Goal: Task Accomplishment & Management: Complete application form

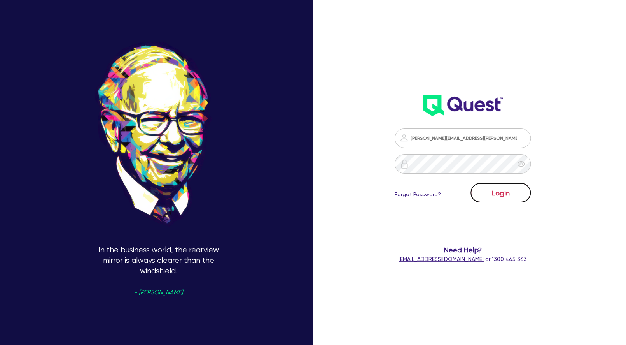
click at [487, 193] on button "Login" at bounding box center [501, 192] width 60 height 19
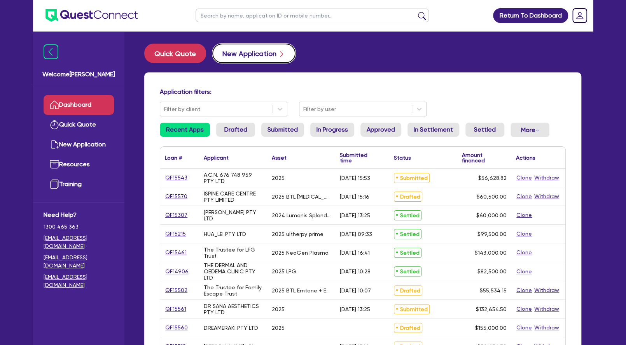
click at [265, 56] on button "New Application" at bounding box center [253, 53] width 83 height 19
select select "Other"
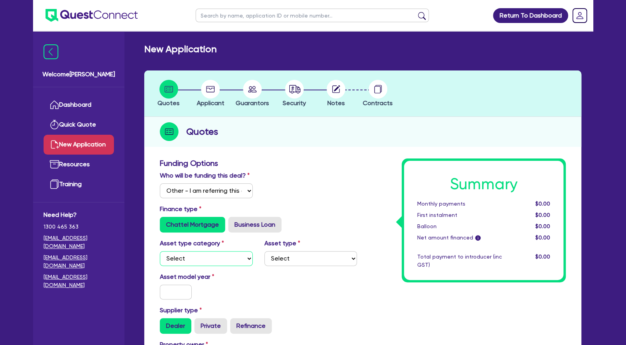
click at [160, 251] on select "Select Cars and light trucks Primary assets Secondary assets Tertiary assets" at bounding box center [206, 258] width 93 height 15
select select "SECONDARY_ASSETS"
click option "Secondary assets" at bounding box center [0, 0] width 0 height 0
click at [264, 251] on select "Select Generators and compressors Engineering and toolmaking Woodworking and me…" at bounding box center [310, 258] width 93 height 15
select select "MEDICAL_DENTAL_LABORATORY_EQUIPMENT"
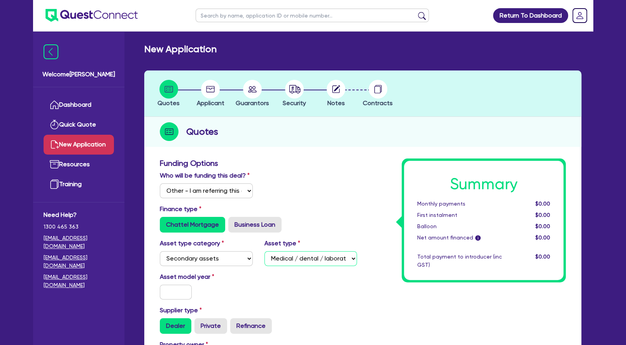
click option "Medical / dental / laboratory equipment" at bounding box center [0, 0] width 0 height 0
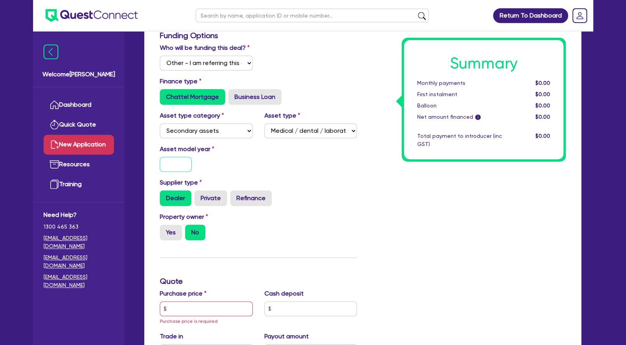
click at [173, 172] on input "text" at bounding box center [176, 164] width 32 height 15
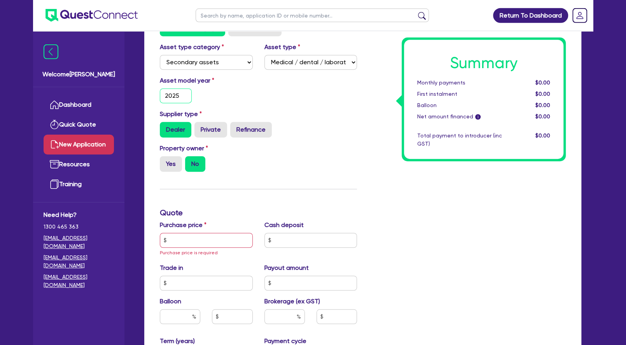
scroll to position [196, 0]
type input "2025"
click at [170, 172] on label "Yes" at bounding box center [171, 164] width 22 height 16
click at [165, 161] on input "Yes" at bounding box center [162, 158] width 5 height 5
radio input "true"
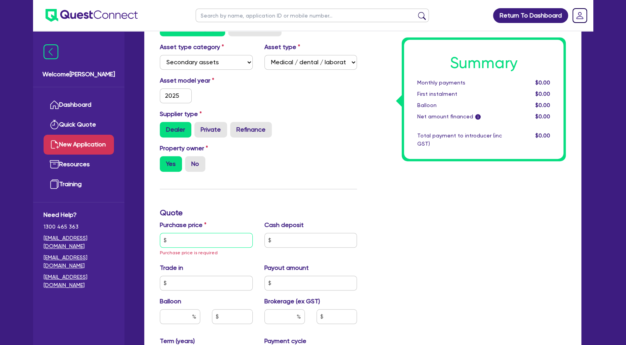
click at [194, 247] on input "text" at bounding box center [206, 240] width 93 height 15
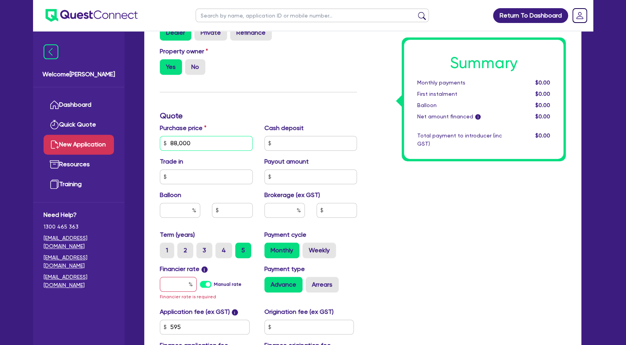
scroll to position [293, 0]
type input "88,000"
click at [283, 217] on input "text" at bounding box center [284, 209] width 40 height 15
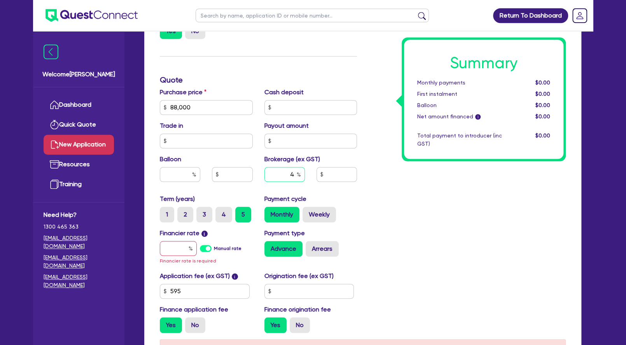
scroll to position [329, 0]
type input "4"
click at [317, 256] on label "Arrears" at bounding box center [322, 249] width 33 height 16
click at [311, 246] on input "Arrears" at bounding box center [308, 243] width 5 height 5
radio input "true"
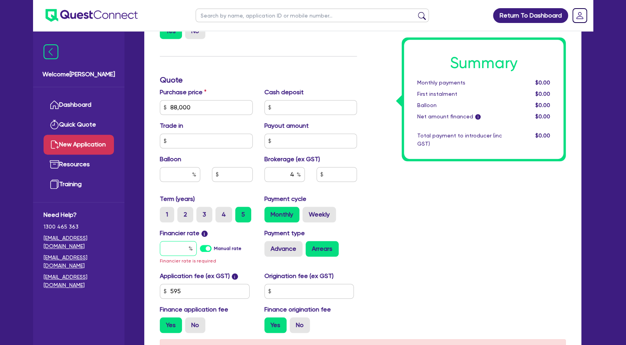
click at [175, 256] on input "text" at bounding box center [178, 248] width 37 height 15
type input "10"
type input "3,546.18"
type input "1"
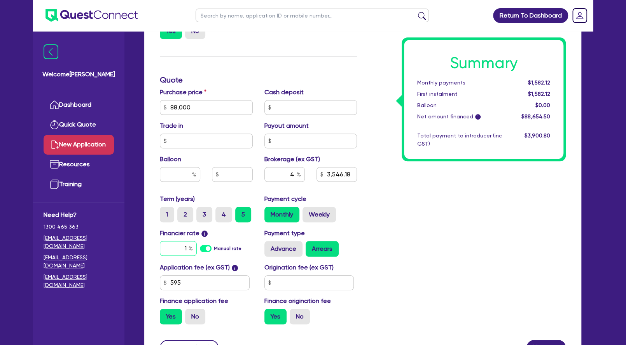
type input "3,546.18"
type input "1."
type input "3,546.18"
type input "1.5"
type input "3,546.18"
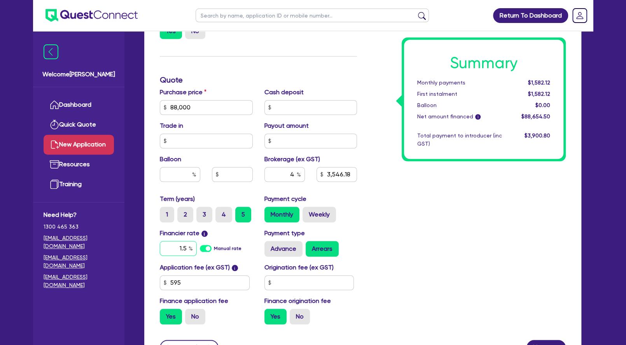
type input "1."
type input "3,546.18"
type input "1"
type input "3,546.18"
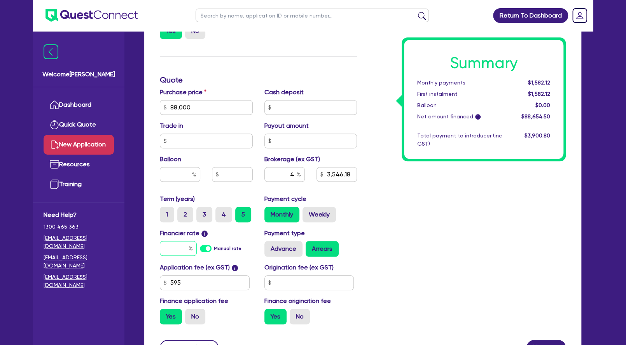
type input "1"
type input "3,546.18"
type input "10"
type input "3,546.18"
type input "10."
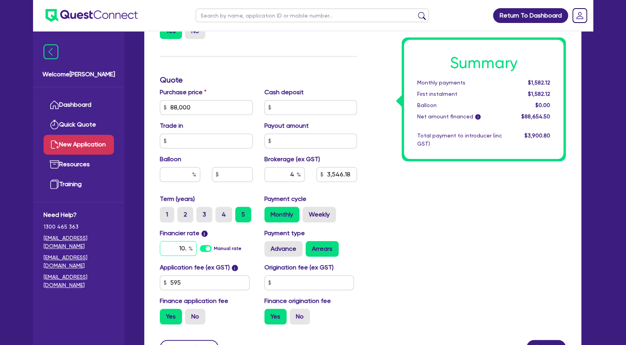
type input "3,546.18"
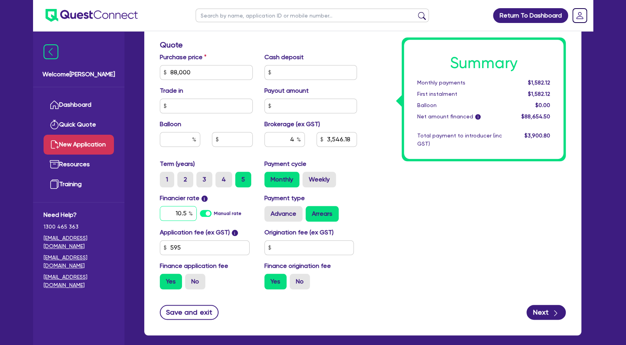
scroll to position [364, 0]
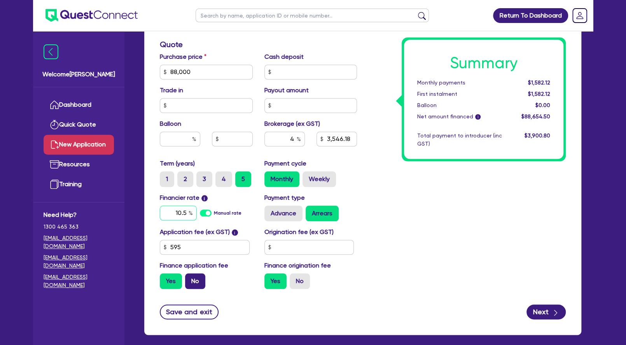
type input "10.5"
type input "3,546.18"
click at [197, 286] on label "No" at bounding box center [195, 281] width 20 height 16
click at [190, 278] on input "No" at bounding box center [187, 275] width 5 height 5
radio input "true"
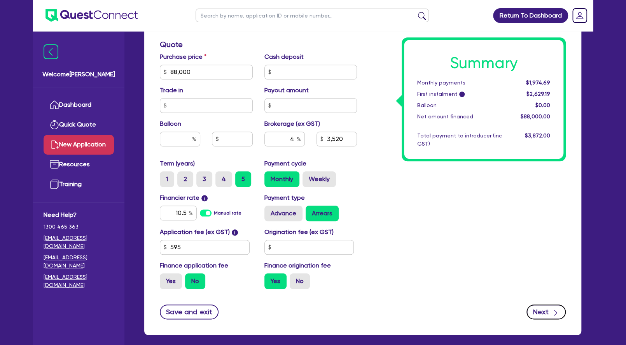
click at [537, 318] on button "Next" at bounding box center [546, 311] width 39 height 15
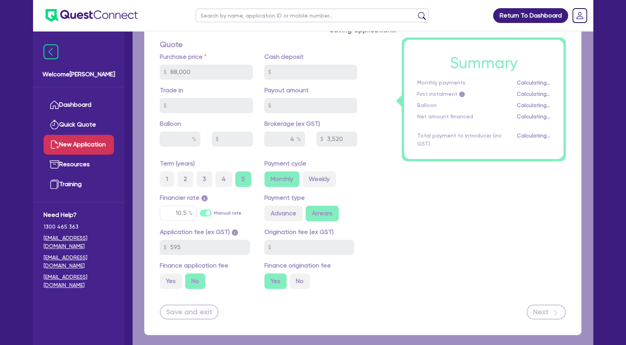
type input "3,520"
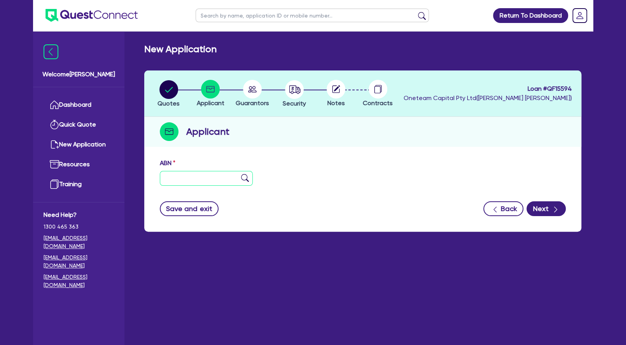
click at [211, 178] on input "text" at bounding box center [206, 178] width 93 height 15
paste input "89 644 401 767"
type input "89 644 401 767"
click at [247, 175] on img at bounding box center [245, 178] width 8 height 8
type input "ZHEN SKIN CLINIC PTY LTD"
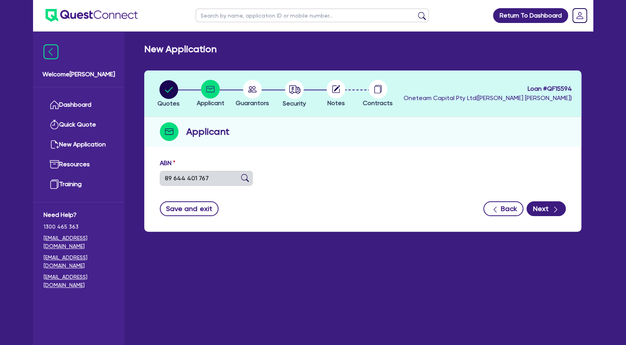
select select "COMPANY"
type input "[DATE]"
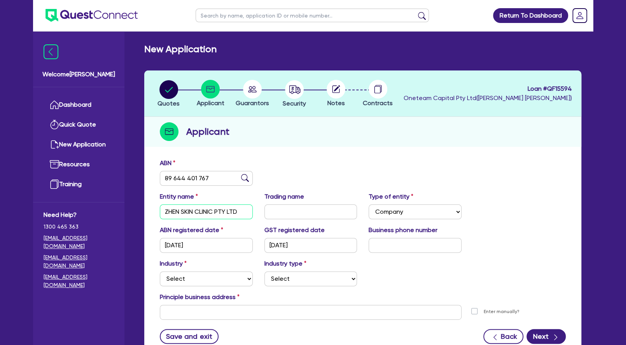
drag, startPoint x: 216, startPoint y: 211, endPoint x: 155, endPoint y: 207, distance: 61.2
click at [160, 207] on input "ZHEN SKIN CLINIC PTY LTD" at bounding box center [206, 211] width 93 height 15
click at [284, 210] on input "text" at bounding box center [310, 211] width 93 height 15
paste input "ZHEN SKIN CLINIC"
type input "ZHEN SKIN CLINIC"
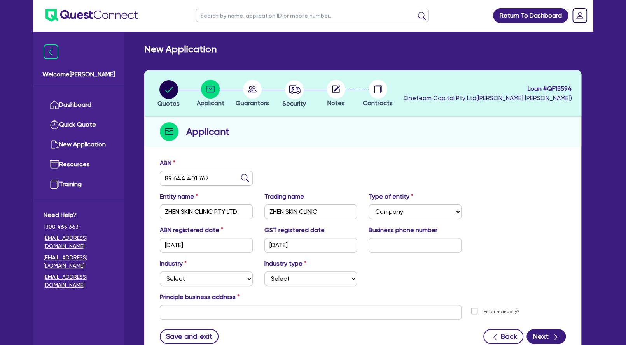
click at [199, 289] on div "Industry Select Accomodation & Food Services Administrative & Support Services …" at bounding box center [363, 275] width 418 height 33
click at [160, 271] on select "Select Accomodation & Food Services Administrative & Support Services Agricultu…" at bounding box center [206, 278] width 93 height 15
select select "HEALTH_BEAUTY"
click option "Health & Beauty" at bounding box center [0, 0] width 0 height 0
click at [264, 271] on select "Select [MEDICAL_DATA], [MEDICAL_DATA] Services Cosmetics Supplies Day Spas, Hea…" at bounding box center [310, 278] width 93 height 15
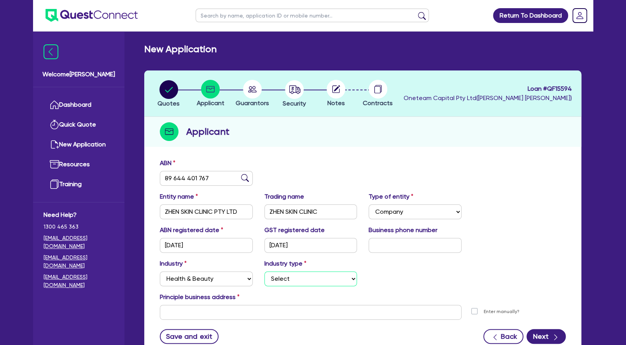
select select "HAIR_BEAUTY_SALONS"
click option "Hair, Beauty Salons" at bounding box center [0, 0] width 0 height 0
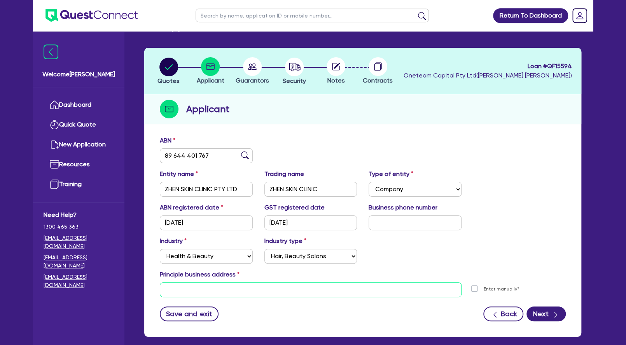
click at [287, 288] on input "text" at bounding box center [311, 289] width 302 height 15
paste input "[STREET_ADDRESS]"
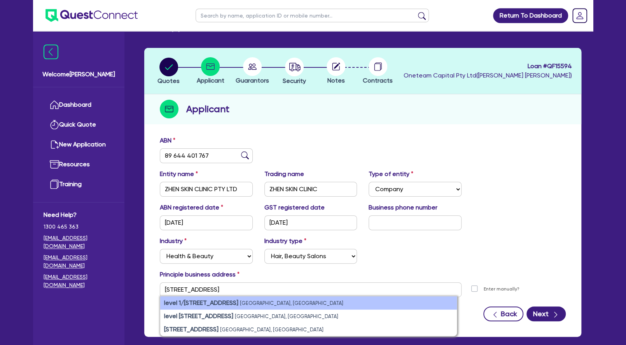
click at [249, 304] on small "[GEOGRAPHIC_DATA], [GEOGRAPHIC_DATA]" at bounding box center [291, 303] width 103 height 6
type input "level 1 [STREET_ADDRESS]"
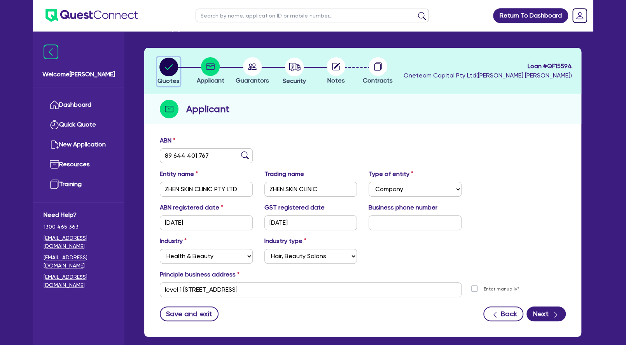
click at [168, 74] on circle "button" at bounding box center [168, 67] width 19 height 19
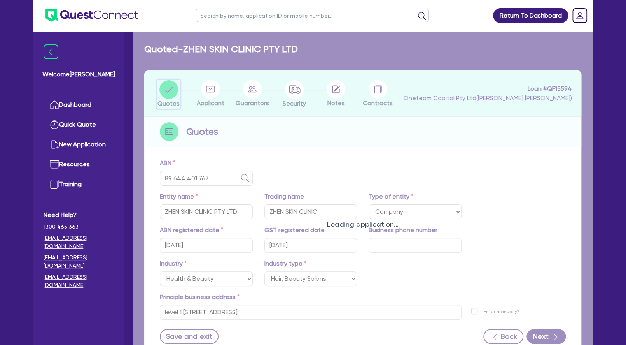
select select "Other"
select select "SECONDARY_ASSETS"
select select "MEDICAL_DENTAL_LABORATORY_EQUIPMENT"
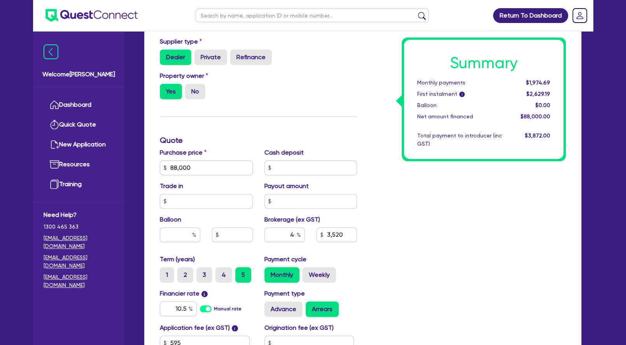
scroll to position [268, 0]
click at [293, 175] on input "text" at bounding box center [310, 167] width 93 height 15
type input "88,000"
type input "5"
type input "3,520"
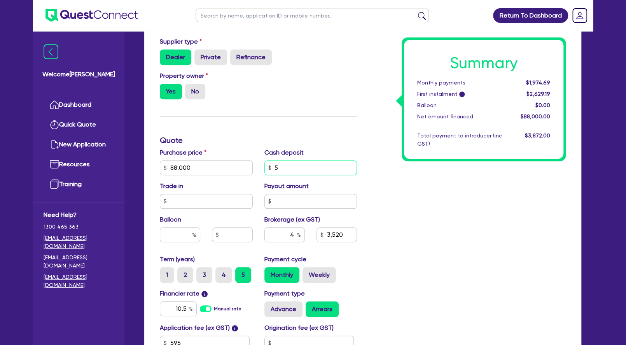
type input "88,000"
type input "50"
type input "3,520"
type input "88,000"
type input "500"
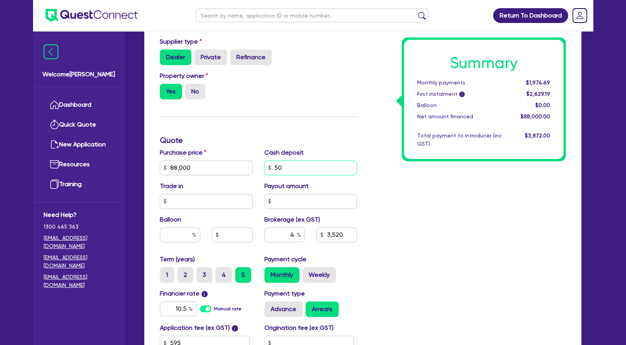
type input "3,520"
type input "88,000"
type input "5,000"
type input "3,520"
type input "5,000"
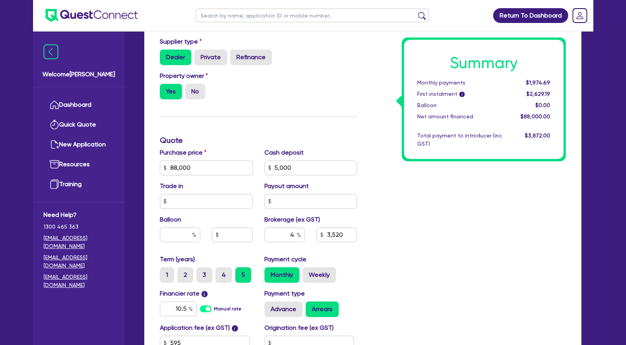
type input "88,000"
type input "3,520"
click at [448, 214] on div "Summary Monthly payments Calculating... First instalment i Calculating... Ballo…" at bounding box center [467, 140] width 209 height 501
type input "88,000"
type input "3,320"
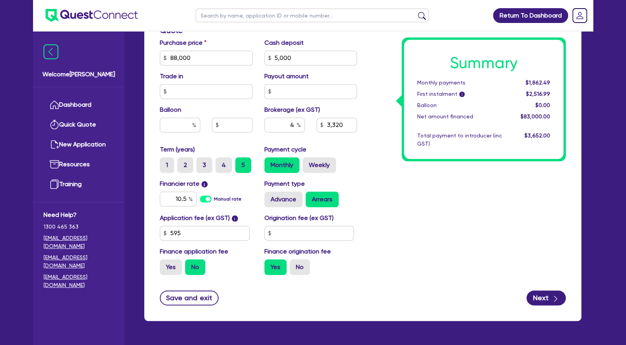
scroll to position [379, 0]
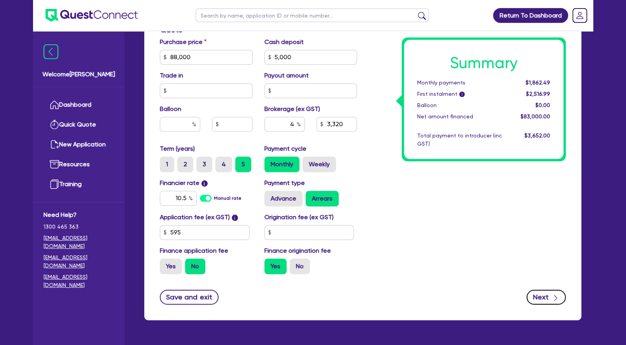
click at [537, 303] on button "Next" at bounding box center [546, 296] width 39 height 15
type input "88,000"
type input "3,320"
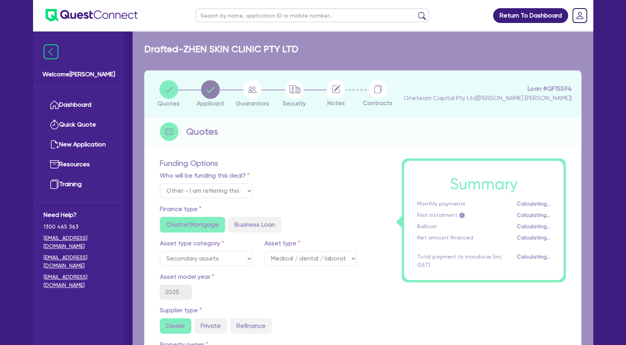
select select "COMPANY"
select select "HEALTH_BEAUTY"
select select "HAIR_BEAUTY_SALONS"
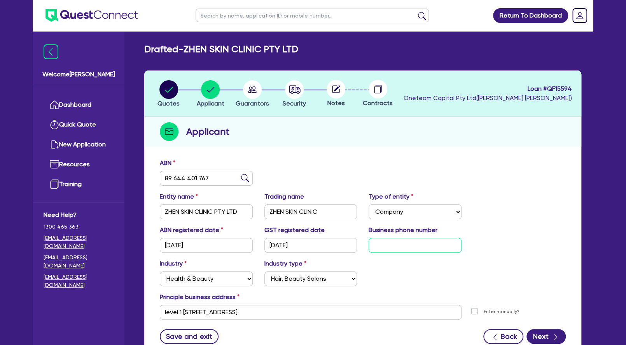
click at [396, 245] on input "text" at bounding box center [415, 245] width 93 height 15
type input "04 8151 5788"
click at [492, 232] on div "ABN registered date [DATE] GST registered date [DATE] Business phone number [PH…" at bounding box center [363, 241] width 418 height 33
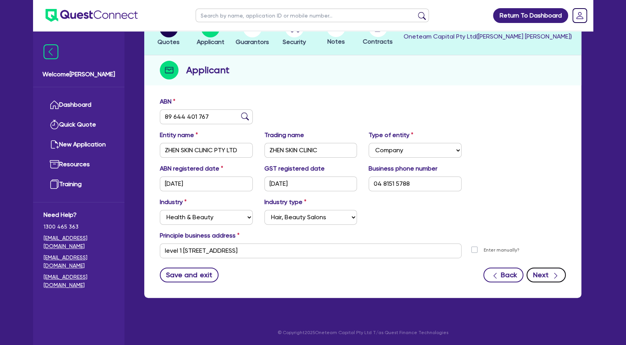
click at [542, 273] on button "Next" at bounding box center [546, 274] width 39 height 15
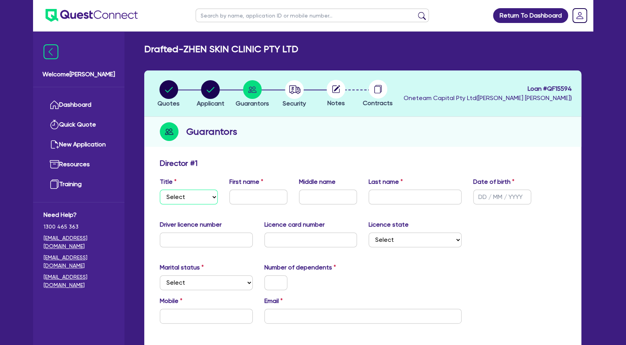
select select "MRS"
click option "Mrs" at bounding box center [0, 0] width 0 height 0
click at [251, 199] on input "text" at bounding box center [258, 196] width 58 height 15
type input "Stasey"
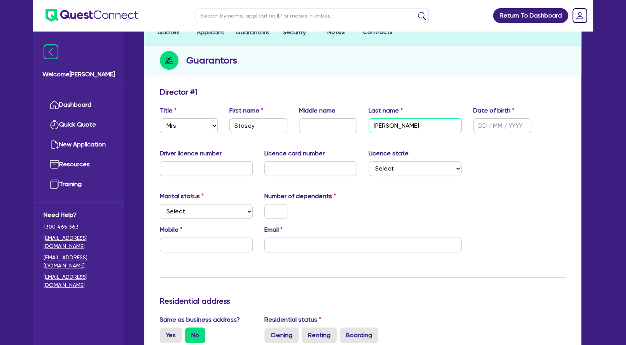
scroll to position [72, 0]
type input "[PERSON_NAME]"
click at [215, 245] on input "text" at bounding box center [206, 244] width 93 height 15
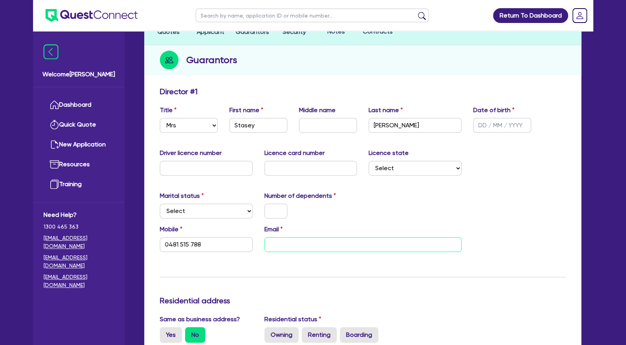
click at [351, 237] on input "email" at bounding box center [362, 244] width 197 height 15
paste input "[EMAIL_ADDRESS][DOMAIN_NAME]"
type input "0481 515 788"
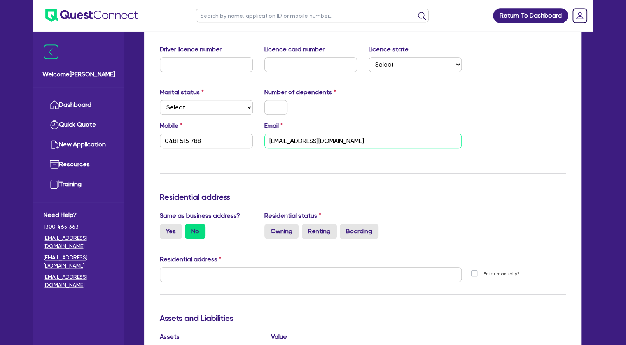
scroll to position [176, 0]
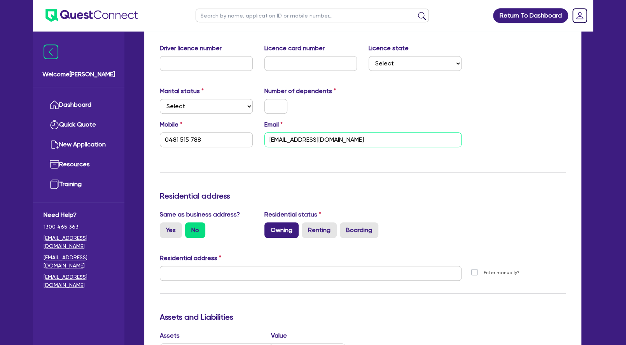
type input "[EMAIL_ADDRESS][DOMAIN_NAME]"
click at [289, 235] on label "Owning" at bounding box center [281, 230] width 34 height 16
click at [270, 227] on input "Owning" at bounding box center [266, 224] width 5 height 5
radio input "true"
type input "0481 515 788"
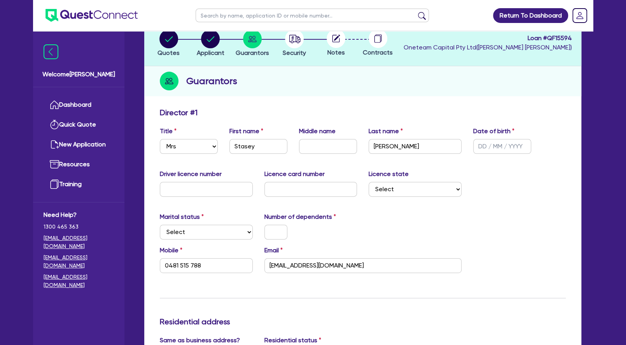
scroll to position [0, 0]
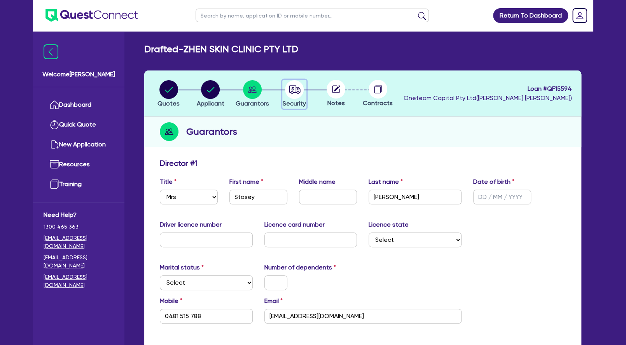
click at [295, 89] on circle "button" at bounding box center [294, 89] width 19 height 19
select select "SECONDARY_ASSETS"
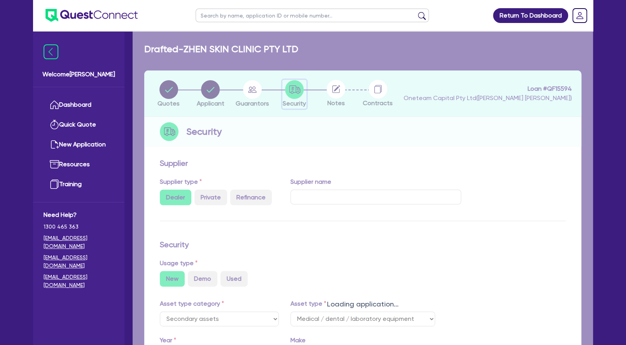
select select "MEDICAL_DENTAL_LABORATORY_EQUIPMENT"
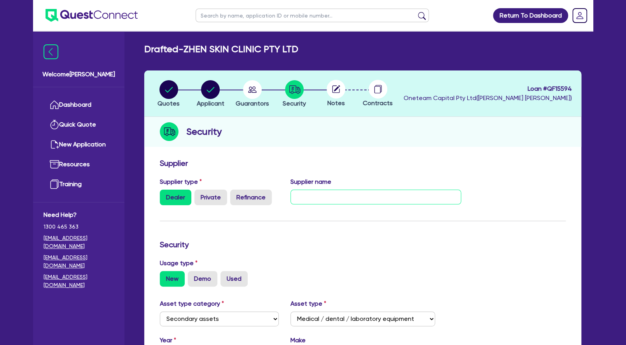
click at [312, 196] on input "text" at bounding box center [376, 196] width 171 height 15
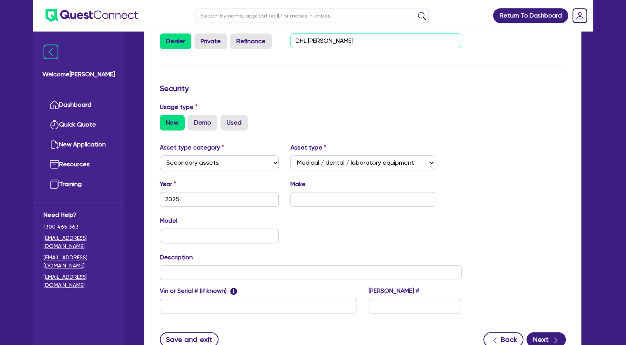
scroll to position [163, 0]
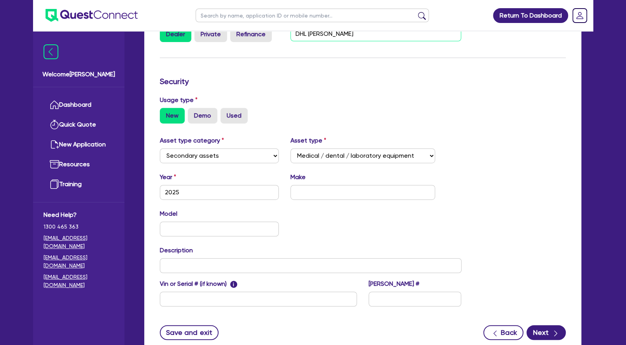
type input "DHL [PERSON_NAME]"
click at [339, 193] on input "text" at bounding box center [363, 192] width 145 height 15
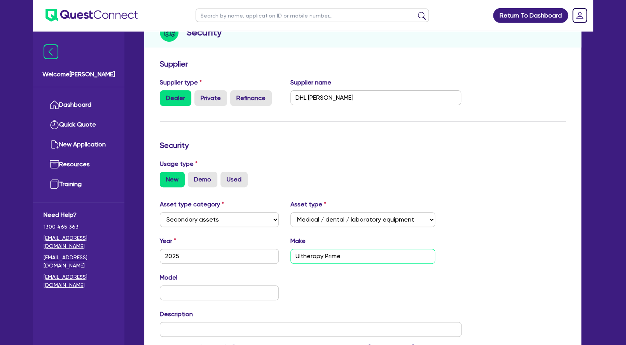
scroll to position [221, 0]
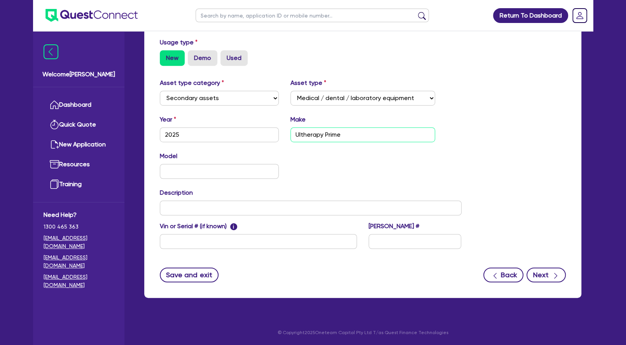
type input "Ultherapy Prime"
click at [543, 278] on button "Next" at bounding box center [546, 274] width 39 height 15
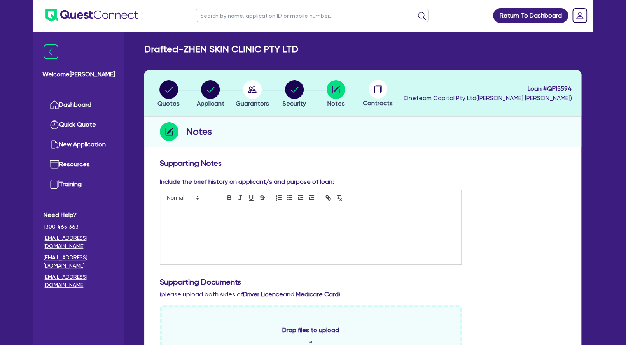
click at [275, 211] on p at bounding box center [310, 213] width 289 height 7
click at [251, 86] on circle "button" at bounding box center [252, 89] width 19 height 19
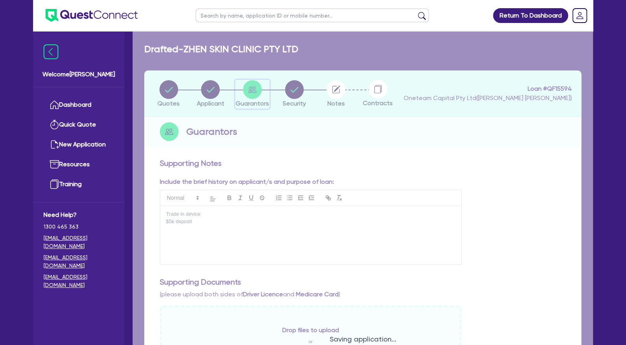
select select "MRS"
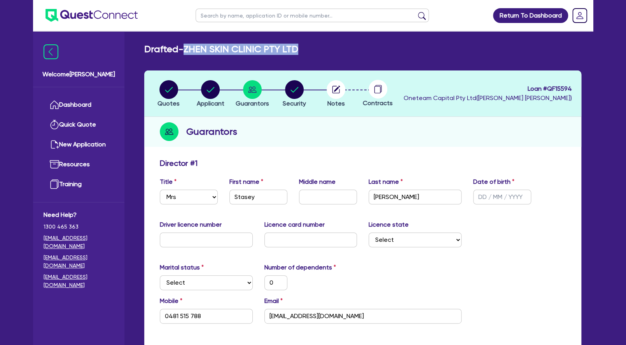
drag, startPoint x: 314, startPoint y: 48, endPoint x: 190, endPoint y: 49, distance: 124.1
click at [190, 49] on div "Drafted - ZHEN SKIN CLINIC PTY LTD" at bounding box center [362, 49] width 449 height 11
copy h2 "ZHEN SKIN CLINIC PTY LTD"
drag, startPoint x: 571, startPoint y: 86, endPoint x: 550, endPoint y: 88, distance: 21.1
click at [550, 88] on span "Loan # QF15594" at bounding box center [488, 88] width 168 height 9
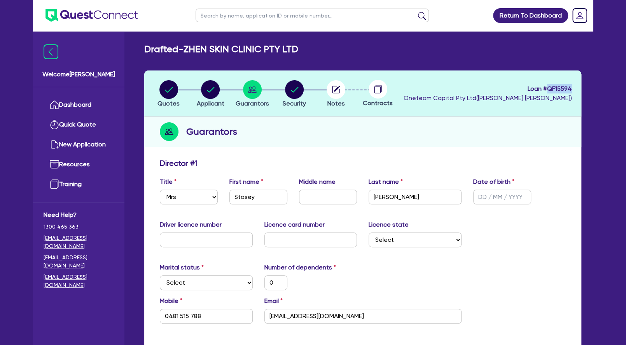
copy span "QF15594"
click at [203, 84] on icon "button" at bounding box center [210, 89] width 19 height 19
select select "COMPANY"
select select "HEALTH_BEAUTY"
select select "HAIR_BEAUTY_SALONS"
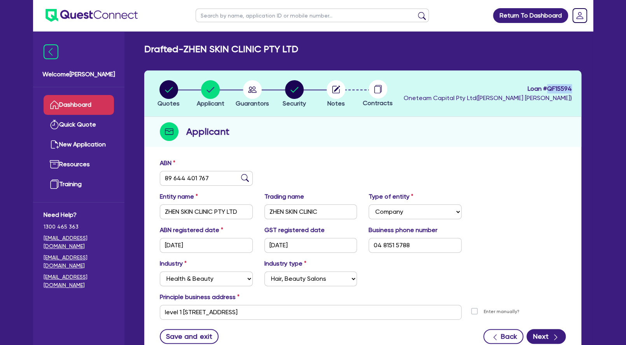
click at [75, 104] on link "Dashboard" at bounding box center [79, 105] width 70 height 20
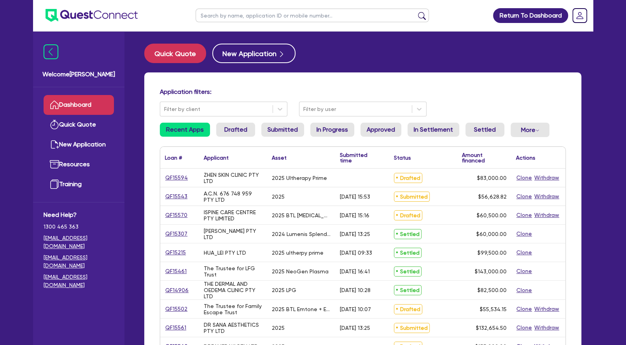
click at [230, 17] on input "text" at bounding box center [312, 16] width 233 height 14
click at [416, 12] on button "submit" at bounding box center [422, 17] width 12 height 11
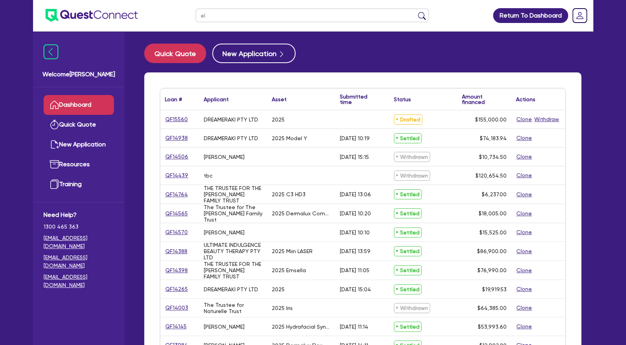
type input "e"
click at [210, 14] on input "text" at bounding box center [312, 16] width 233 height 14
click at [416, 12] on button "submit" at bounding box center [422, 17] width 12 height 11
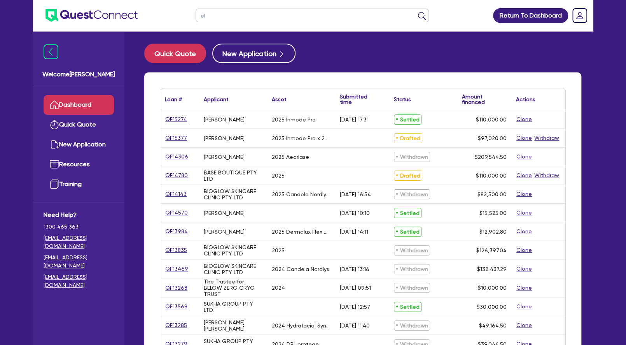
type input "e"
click at [248, 56] on button "New Application" at bounding box center [253, 53] width 83 height 19
select select "Other"
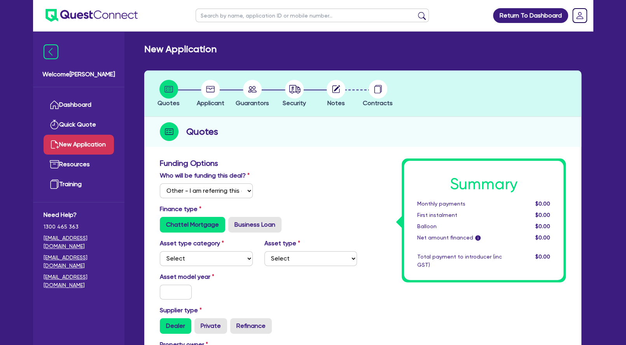
scroll to position [116, 0]
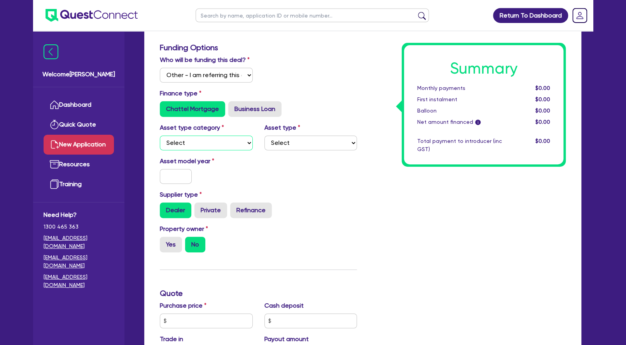
click at [160, 135] on select "Select Cars and light trucks Primary assets Secondary assets Tertiary assets" at bounding box center [206, 142] width 93 height 15
select select "SECONDARY_ASSETS"
click option "Secondary assets" at bounding box center [0, 0] width 0 height 0
click at [264, 135] on select "Select Generators and compressors Engineering and toolmaking Woodworking and me…" at bounding box center [310, 142] width 93 height 15
select select "MEDICAL_DENTAL_LABORATORY_EQUIPMENT"
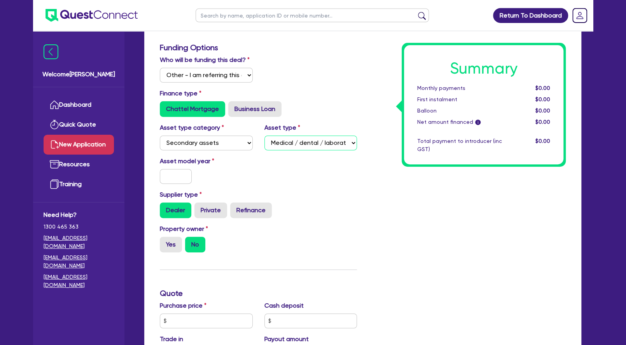
click option "Medical / dental / laboratory equipment" at bounding box center [0, 0] width 0 height 0
click at [179, 184] on input "text" at bounding box center [176, 176] width 32 height 15
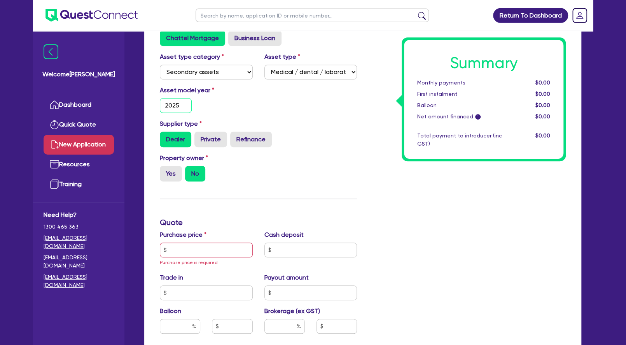
scroll to position [190, 0]
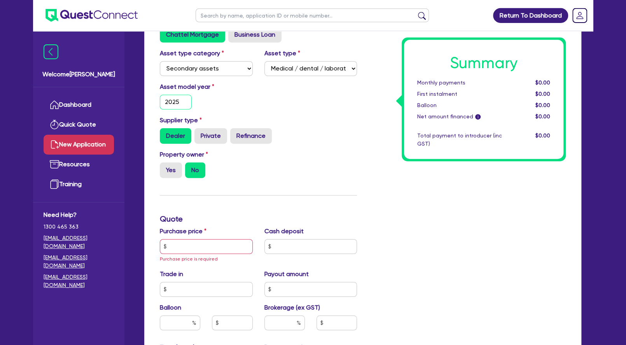
type input "2025"
click at [193, 254] on input "text" at bounding box center [206, 246] width 93 height 15
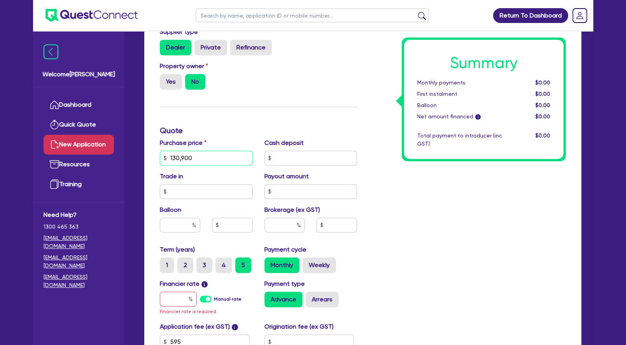
scroll to position [278, 0]
type input "130,900"
click at [170, 96] on div "Property owner Yes No" at bounding box center [258, 78] width 209 height 34
click at [170, 89] on label "Yes" at bounding box center [171, 82] width 22 height 16
click at [165, 79] on input "Yes" at bounding box center [162, 76] width 5 height 5
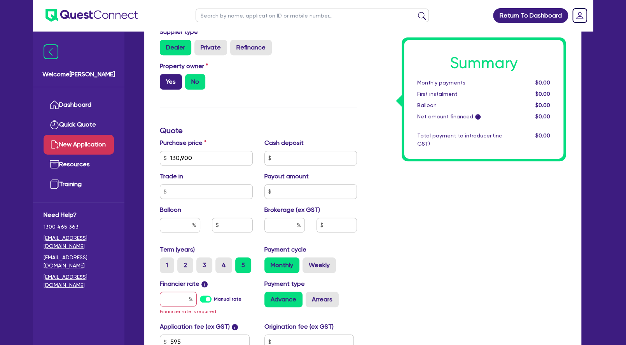
radio input "true"
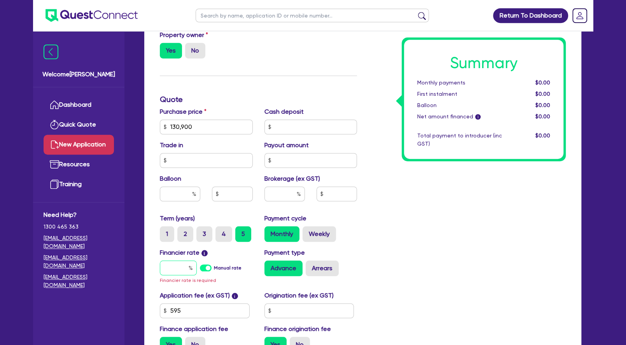
click at [177, 275] on input "text" at bounding box center [178, 267] width 37 height 15
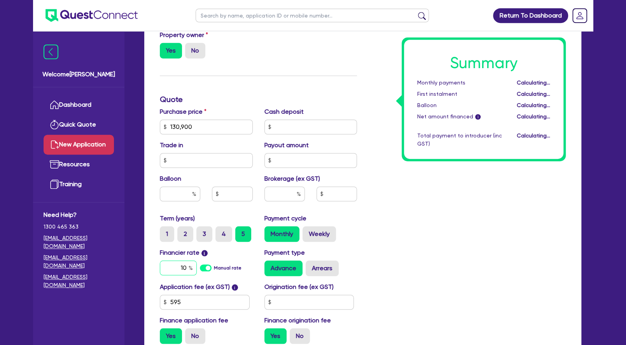
type input "1"
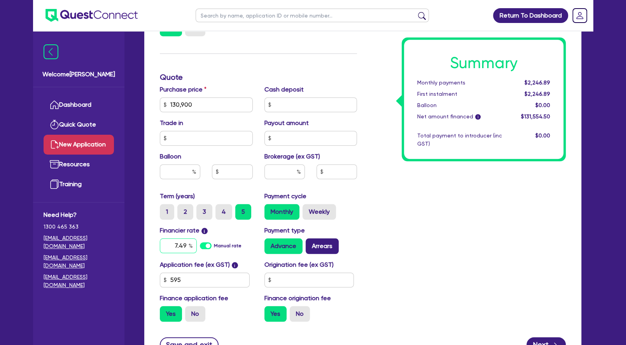
type input "7.49"
click at [324, 254] on label "Arrears" at bounding box center [322, 246] width 33 height 16
click at [311, 243] on input "Arrears" at bounding box center [308, 240] width 5 height 5
radio input "true"
click at [288, 179] on input "text" at bounding box center [284, 171] width 40 height 15
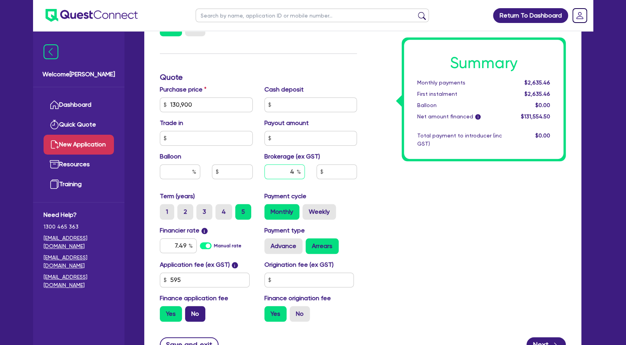
type input "4"
type input "5,262.18"
click at [194, 321] on label "No" at bounding box center [195, 314] width 20 height 16
click at [190, 311] on input "No" at bounding box center [187, 308] width 5 height 5
radio input "true"
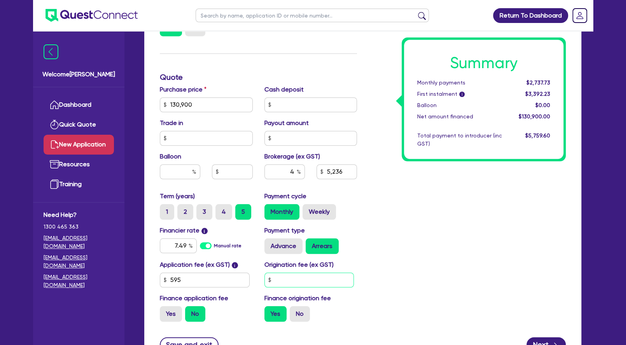
click at [299, 287] on input "text" at bounding box center [309, 279] width 90 height 15
type input "5,236"
click at [301, 320] on label "No" at bounding box center [300, 314] width 20 height 16
click at [295, 311] on input "No" at bounding box center [292, 308] width 5 height 5
radio input "true"
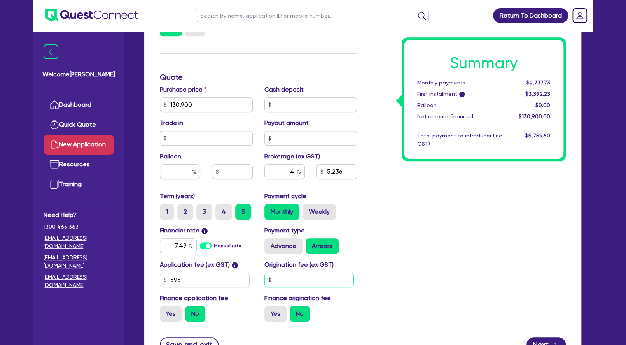
click at [296, 287] on input "text" at bounding box center [309, 279] width 90 height 15
type input "5,236"
type input "9"
type input "5,236"
type input "90"
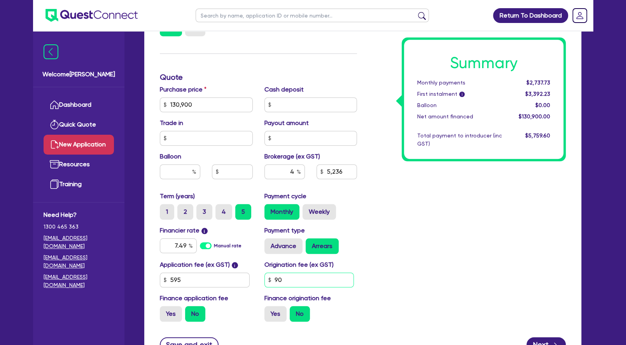
type input "5,236"
type input "900"
click at [382, 238] on div "Summary Monthly payments Calculating... First instalment i Calculating... Ballo…" at bounding box center [467, 77] width 209 height 501
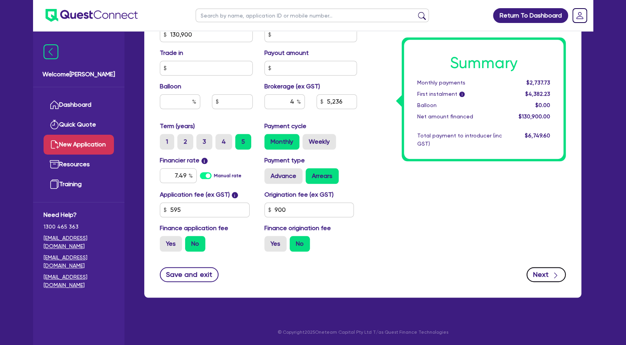
click at [541, 272] on button "Next" at bounding box center [546, 274] width 39 height 15
type input "5,236"
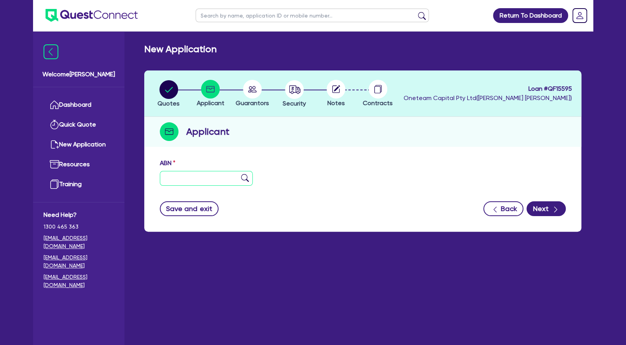
click at [184, 171] on input "text" at bounding box center [206, 178] width 93 height 15
paste input "77 664 010 566"
type input "77 664 010 566"
click at [245, 179] on img at bounding box center [245, 178] width 8 height 8
type input "[PERSON_NAME] AESTHETICS PTY LTD"
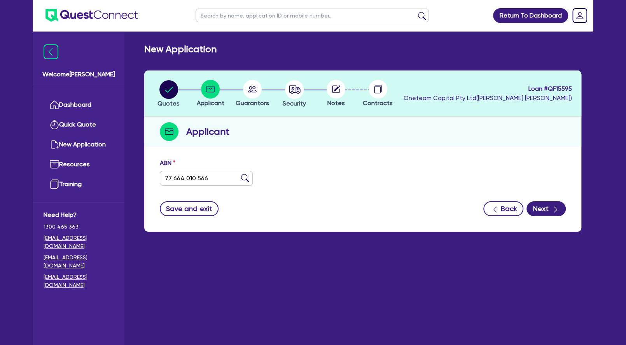
type input "[PERSON_NAME] AESTHETICS"
select select "COMPANY"
type input "[DATE]"
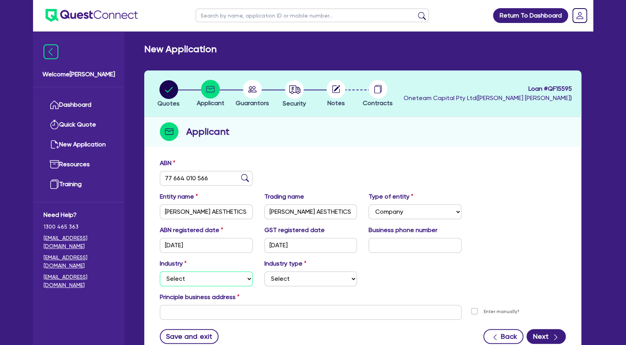
click at [160, 271] on select "Select Accomodation & Food Services Administrative & Support Services Agricultu…" at bounding box center [206, 278] width 93 height 15
select select "HEALTH_BEAUTY"
click option "Health & Beauty" at bounding box center [0, 0] width 0 height 0
click at [264, 271] on select "Select [MEDICAL_DATA], [MEDICAL_DATA] Services Cosmetics Supplies Day Spas, Hea…" at bounding box center [310, 278] width 93 height 15
select select "HAIR_BEAUTY_SALONS"
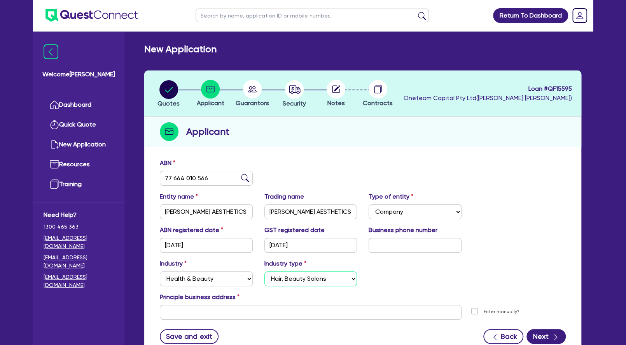
click option "Hair, Beauty Salons" at bounding box center [0, 0] width 0 height 0
click at [301, 209] on input "[PERSON_NAME] AESTHETICS" at bounding box center [310, 211] width 93 height 15
click at [232, 309] on input "text" at bounding box center [311, 312] width 302 height 15
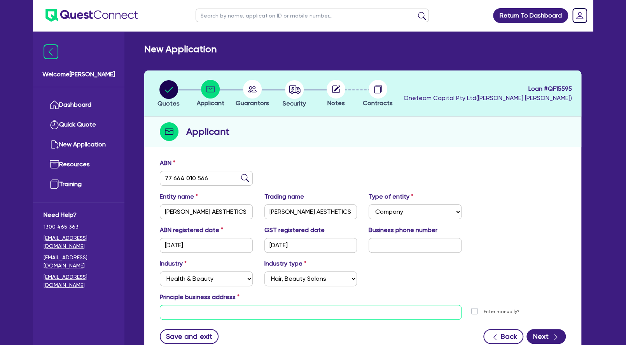
paste input "[STREET_ADDRESS]"
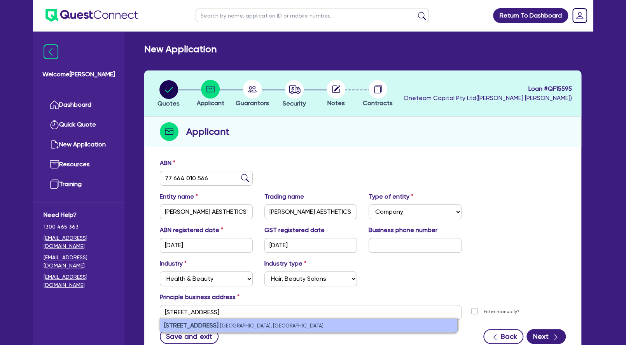
click at [236, 324] on small "[GEOGRAPHIC_DATA], [GEOGRAPHIC_DATA]" at bounding box center [271, 325] width 103 height 6
type input "[STREET_ADDRESS]"
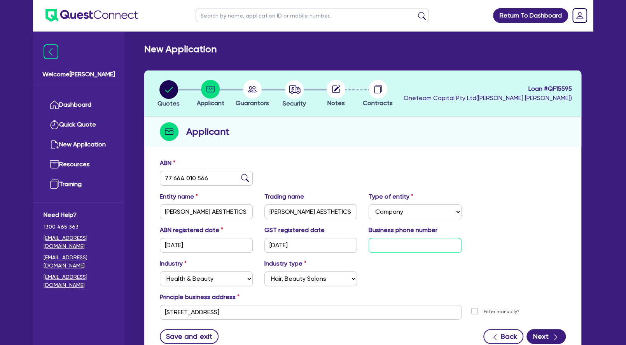
click at [395, 238] on input "text" at bounding box center [415, 245] width 93 height 15
paste input "04 0359 5005"
type input "04 0359 5005"
click at [500, 288] on div "Industry Select Accomodation & Food Services Administrative & Support Services …" at bounding box center [363, 275] width 418 height 33
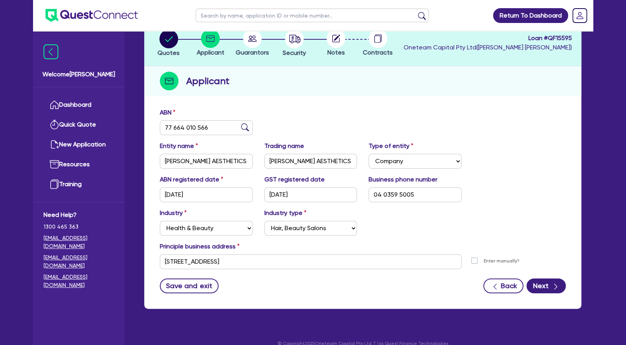
scroll to position [51, 0]
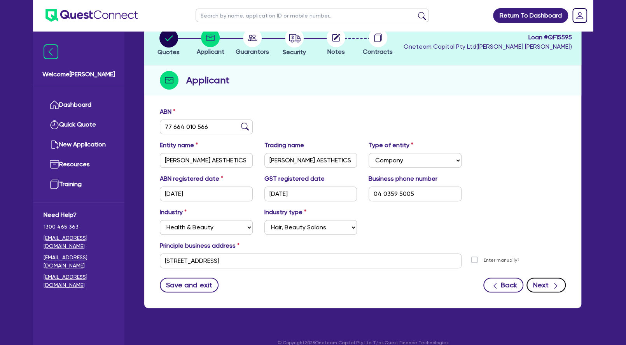
click at [541, 283] on button "Next" at bounding box center [546, 284] width 39 height 15
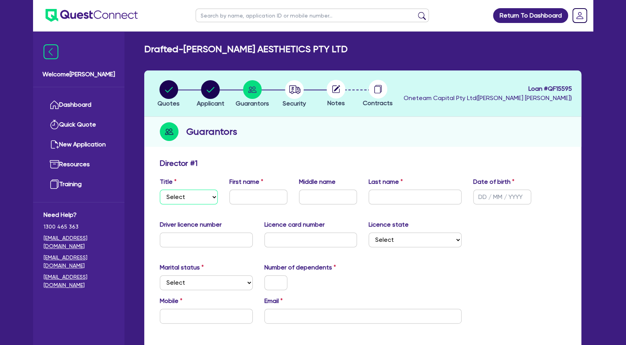
click at [160, 189] on select "Select Mr Mrs Ms Miss Dr" at bounding box center [189, 196] width 58 height 15
select select "MS"
click option "Ms" at bounding box center [0, 0] width 0 height 0
click at [251, 198] on input "text" at bounding box center [258, 196] width 58 height 15
paste input "[PERSON_NAME]"
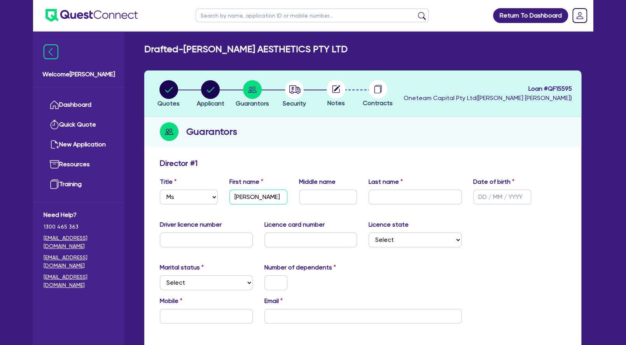
drag, startPoint x: 270, startPoint y: 196, endPoint x: 246, endPoint y: 196, distance: 23.7
click at [246, 196] on input "[PERSON_NAME]" at bounding box center [258, 196] width 58 height 15
type input "[PERSON_NAME]"
click at [368, 194] on div "Last name" at bounding box center [415, 190] width 105 height 27
click at [374, 194] on input "text" at bounding box center [415, 196] width 93 height 15
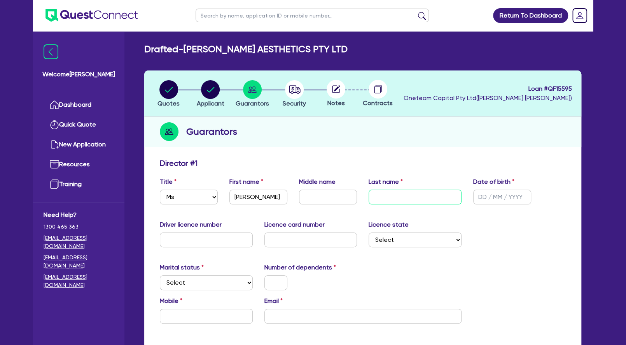
paste input "[PERSON_NAME]"
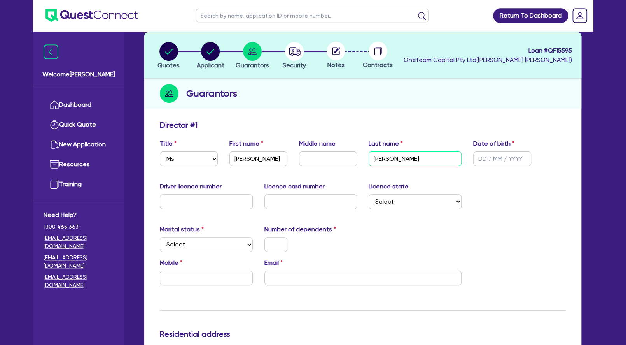
scroll to position [53, 0]
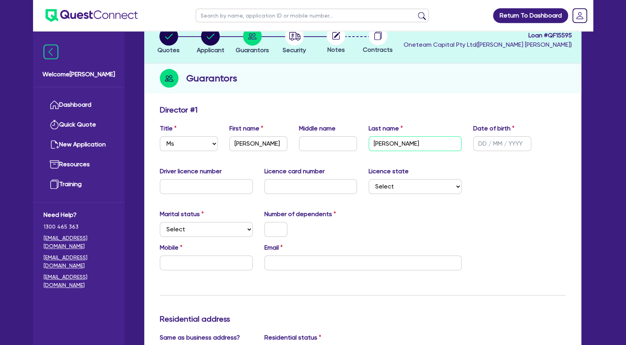
type input "[PERSON_NAME]"
click at [369, 179] on select "Select [GEOGRAPHIC_DATA] [GEOGRAPHIC_DATA] [GEOGRAPHIC_DATA] [GEOGRAPHIC_DATA] …" at bounding box center [415, 186] width 93 height 15
select select "[GEOGRAPHIC_DATA]"
click option "[GEOGRAPHIC_DATA]" at bounding box center [0, 0] width 0 height 0
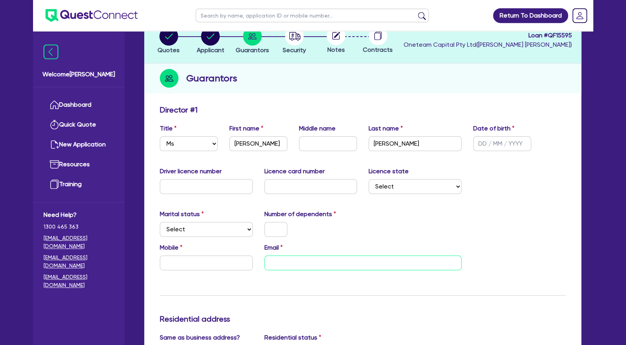
click at [302, 257] on input "email" at bounding box center [362, 262] width 197 height 15
paste input "[EMAIL_ADDRESS][DOMAIN_NAME]>"
type input "[EMAIL_ADDRESS][DOMAIN_NAME]"
click at [212, 250] on div "Mobile" at bounding box center [206, 256] width 105 height 27
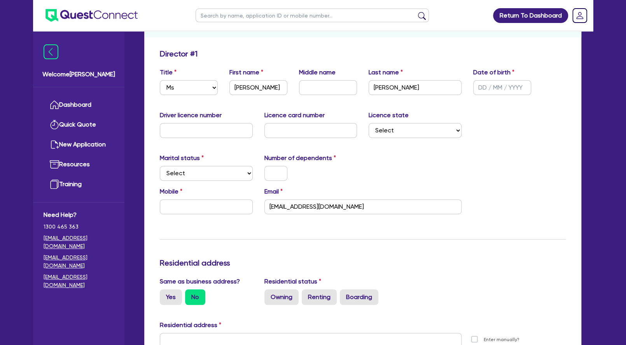
scroll to position [175, 0]
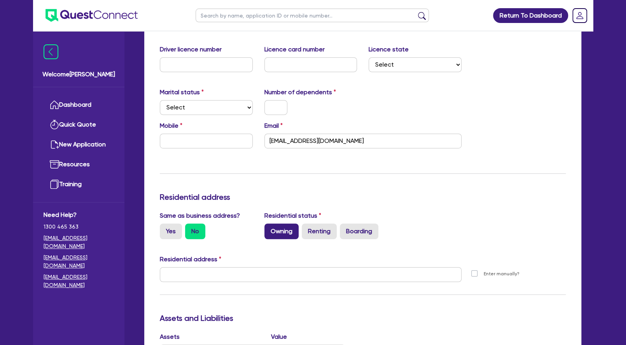
click at [281, 234] on label "Owning" at bounding box center [281, 231] width 34 height 16
click at [270, 228] on input "Owning" at bounding box center [266, 225] width 5 height 5
radio input "true"
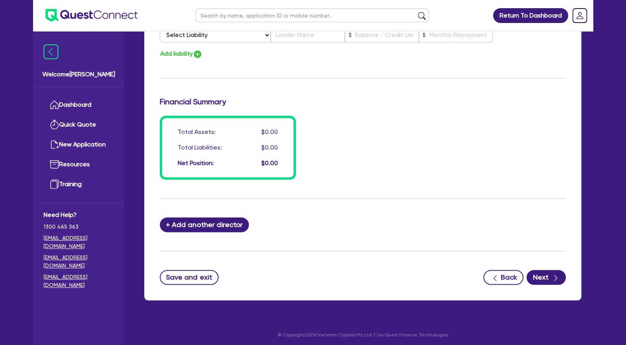
scroll to position [557, 0]
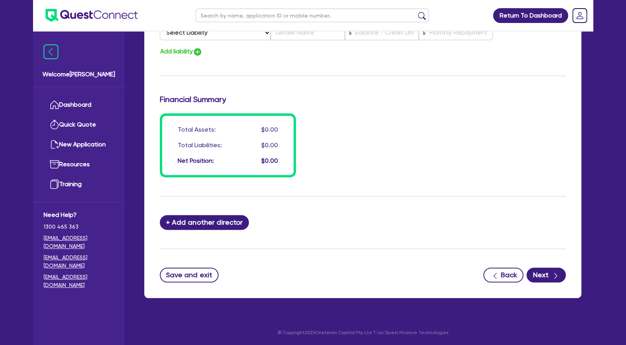
click at [543, 270] on button "Next" at bounding box center [546, 274] width 39 height 15
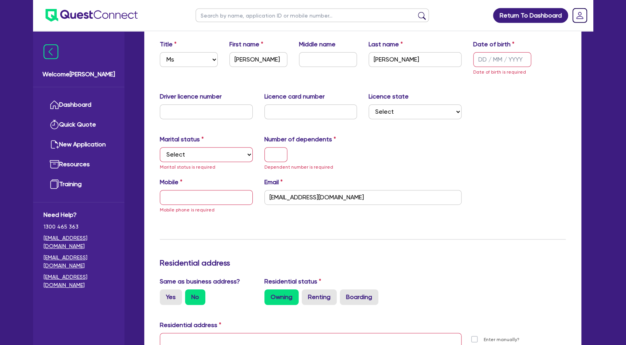
scroll to position [0, 0]
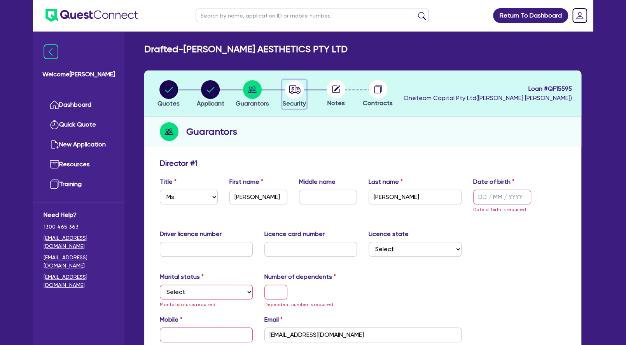
click at [291, 92] on icon "button" at bounding box center [294, 89] width 11 height 8
select select "SECONDARY_ASSETS"
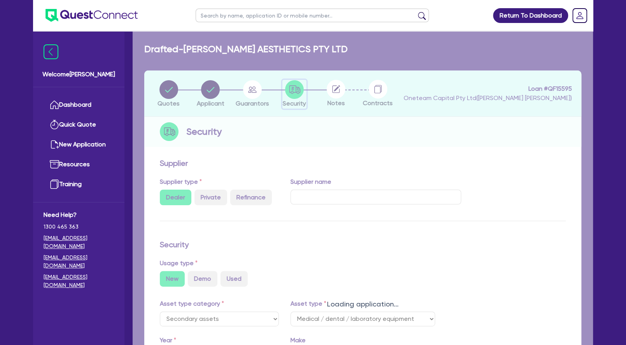
select select "MEDICAL_DENTAL_LABORATORY_EQUIPMENT"
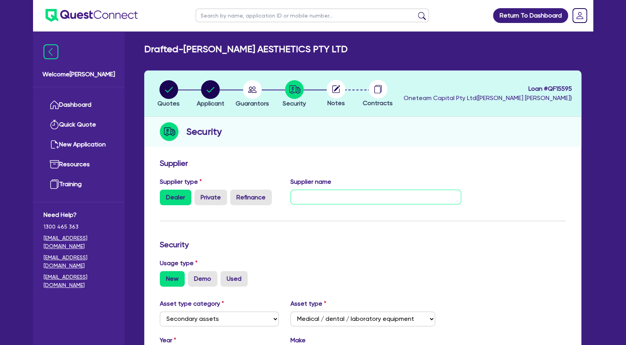
click at [301, 195] on input "text" at bounding box center [376, 196] width 171 height 15
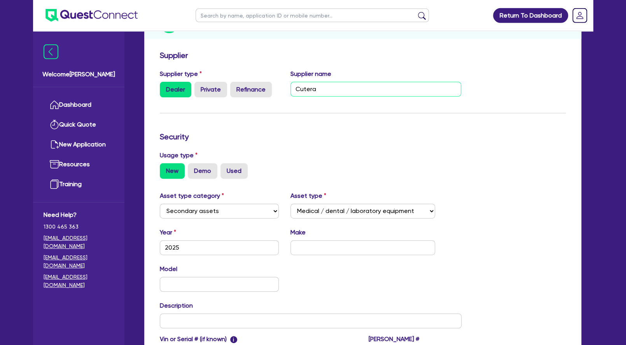
scroll to position [123, 0]
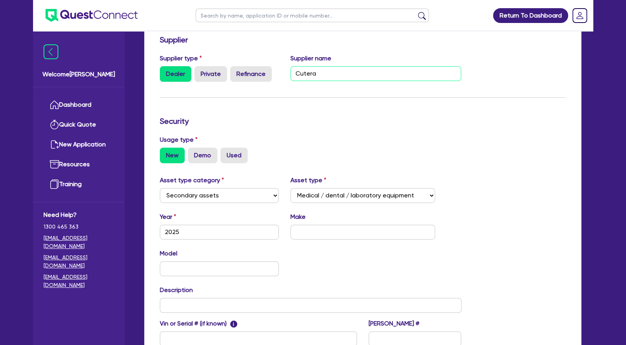
type input "Cutera"
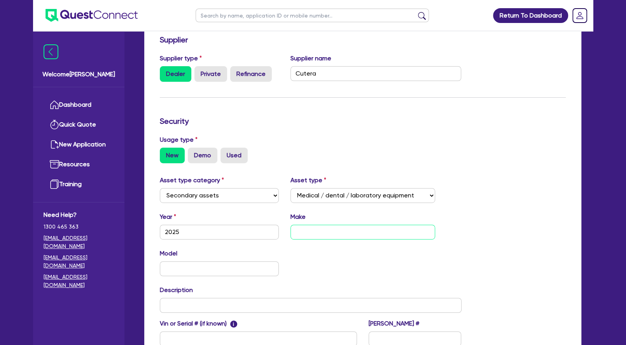
click at [306, 229] on input "text" at bounding box center [363, 231] width 145 height 15
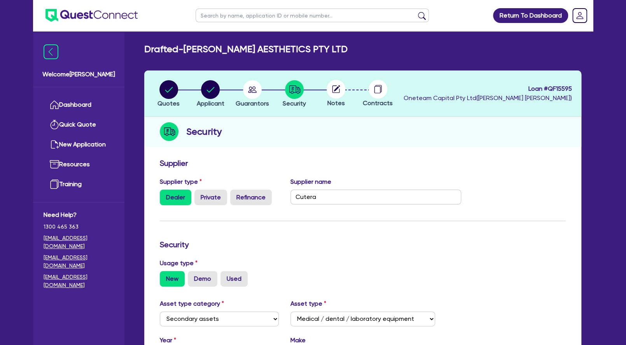
type input "Xeo"
click at [335, 90] on icon at bounding box center [337, 88] width 6 height 6
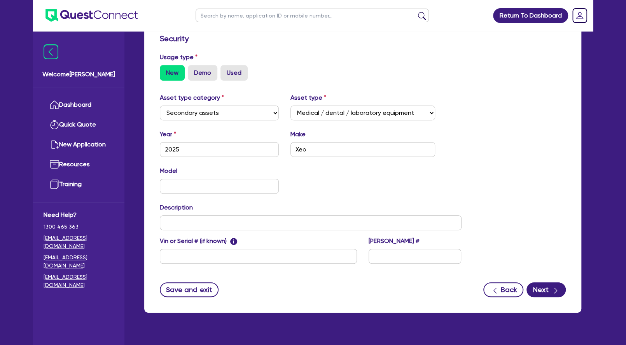
scroll to position [221, 0]
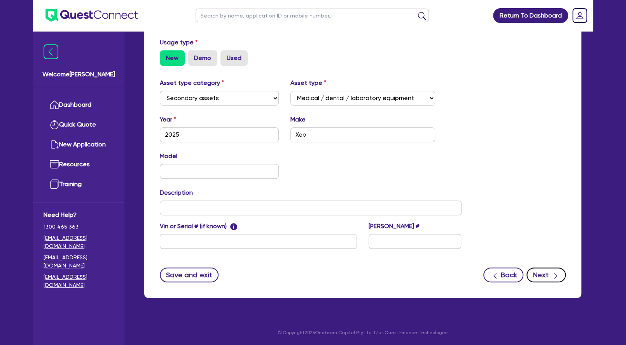
click at [538, 272] on button "Next" at bounding box center [546, 274] width 39 height 15
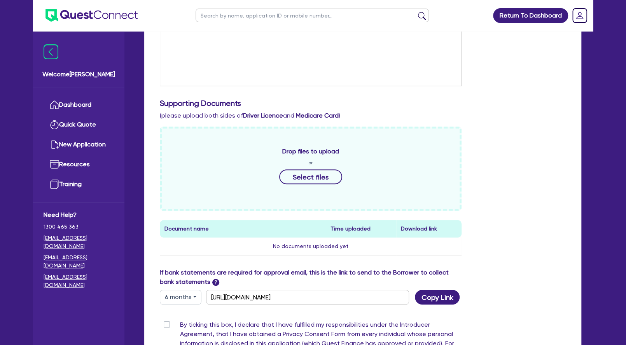
scroll to position [279, 0]
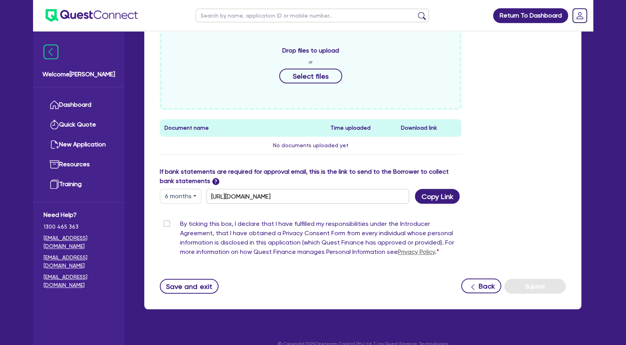
click at [180, 222] on label "By ticking this box, I declare that I have fulfilled my responsibilities under …" at bounding box center [321, 239] width 282 height 40
click at [166, 222] on input "By ticking this box, I declare that I have fulfilled my responsibilities under …" at bounding box center [163, 222] width 6 height 7
checkbox input "true"
